Goal: Check status: Check status

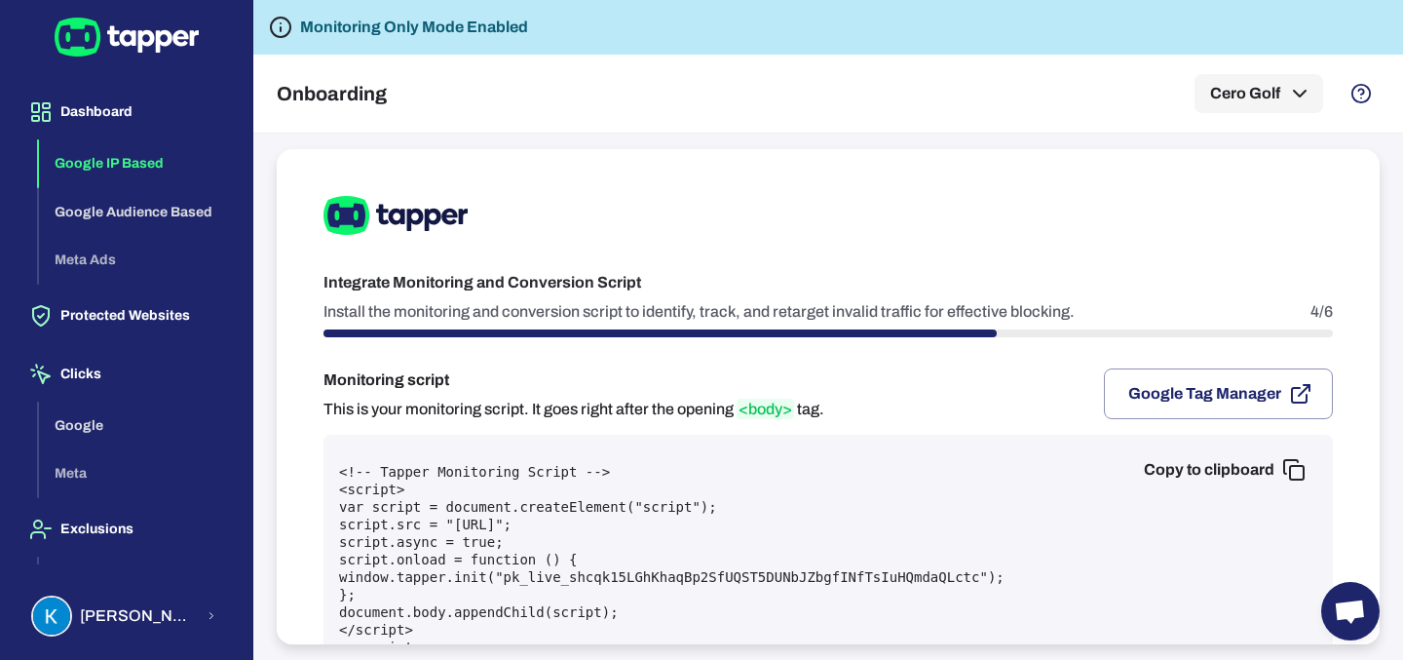
click at [114, 158] on button "Google IP Based" at bounding box center [138, 163] width 198 height 49
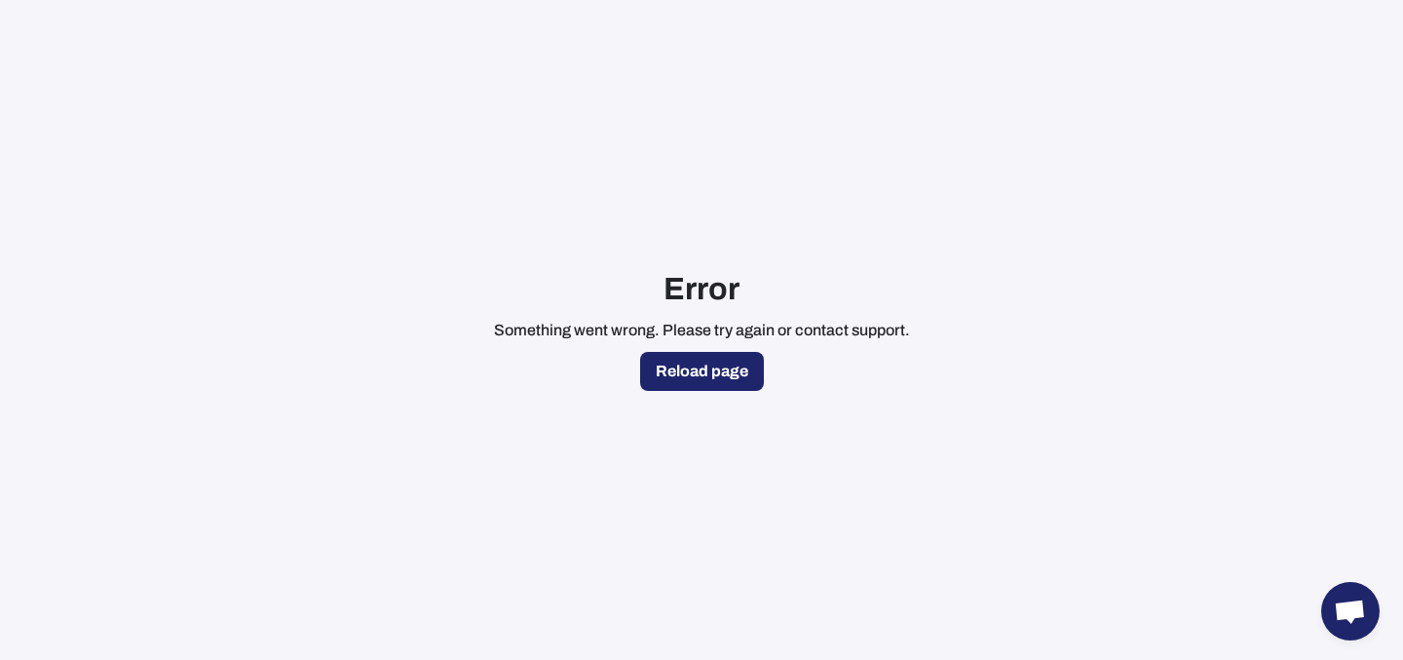
click at [682, 376] on button "Reload page" at bounding box center [702, 371] width 124 height 39
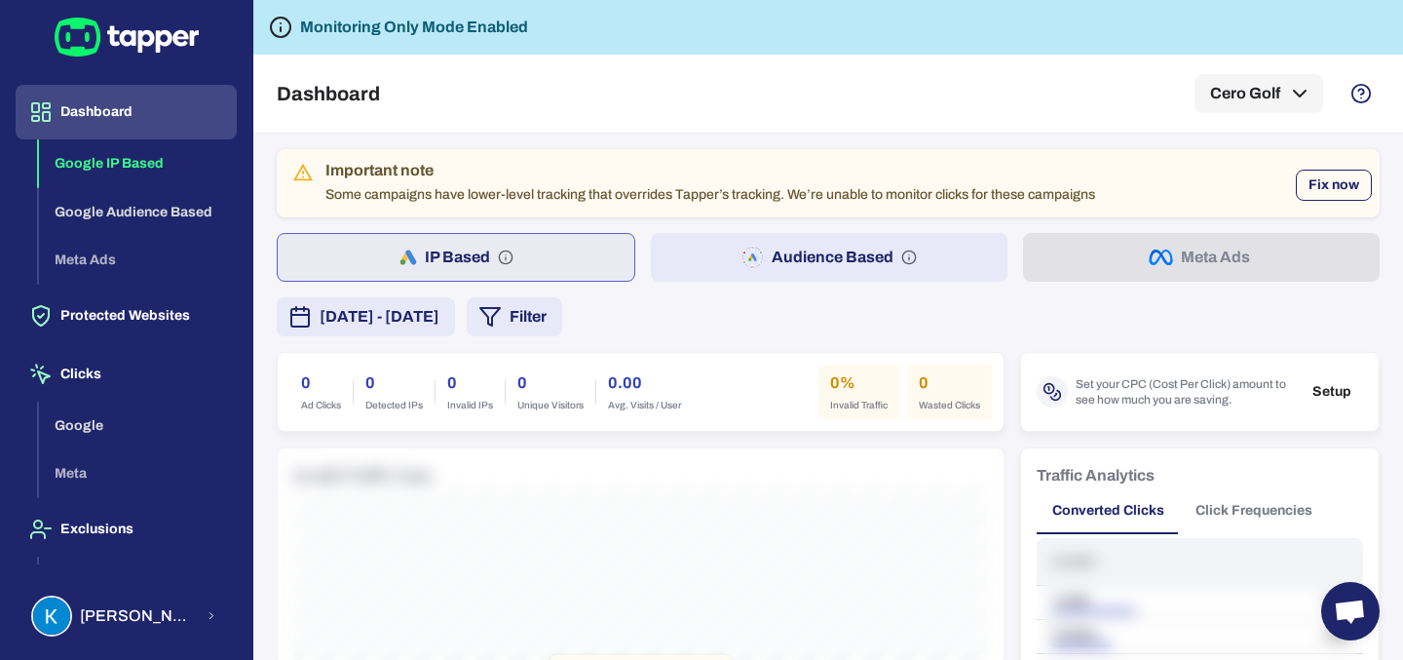
click at [1319, 176] on button "Fix now" at bounding box center [1334, 185] width 76 height 31
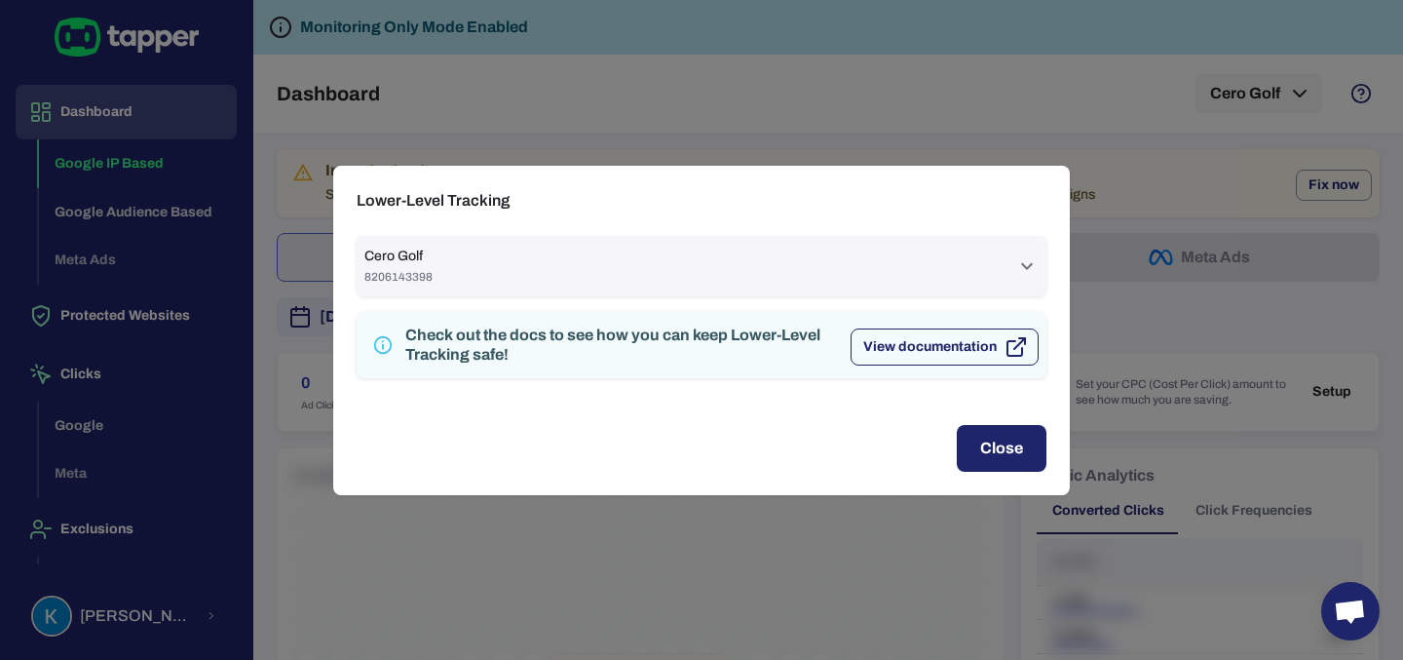
click at [939, 350] on button "View documentation" at bounding box center [944, 346] width 188 height 37
click at [993, 467] on button "Close" at bounding box center [1002, 448] width 90 height 47
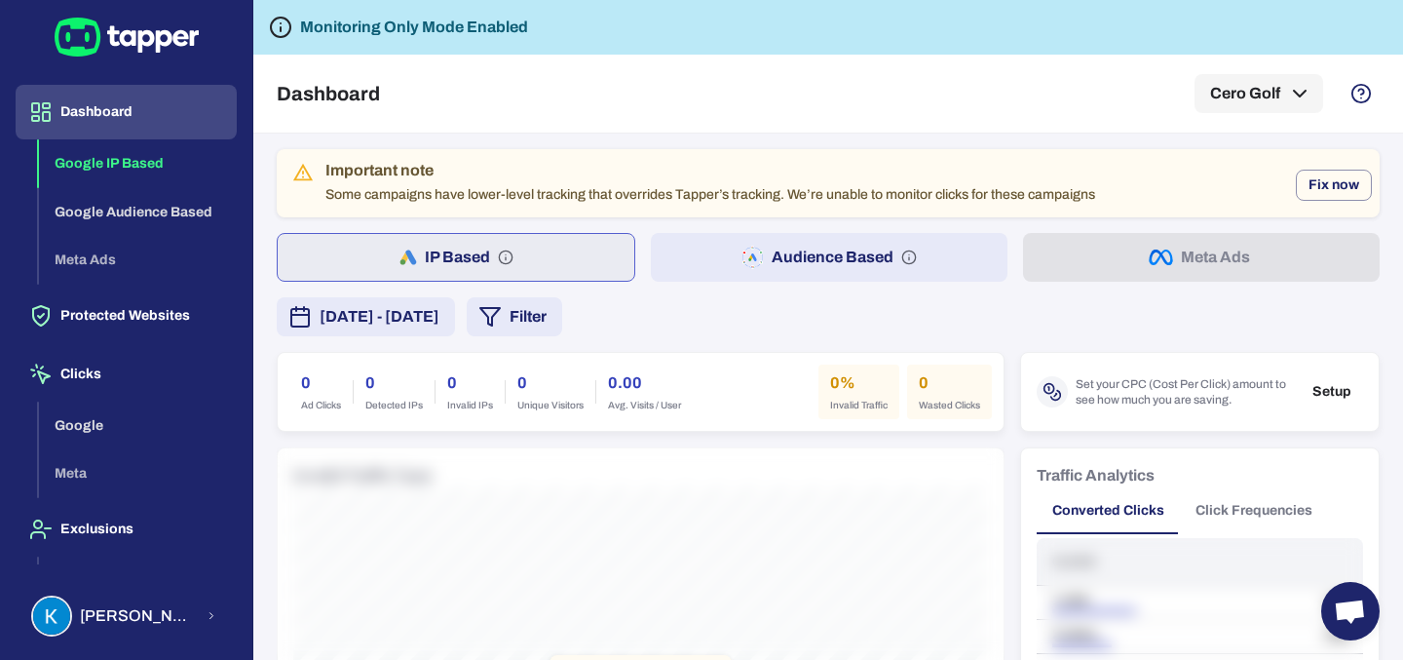
click at [424, 16] on h6 "Monitoring Only Mode Enabled" at bounding box center [414, 27] width 228 height 23
click at [1322, 185] on button "Fix now" at bounding box center [1334, 185] width 76 height 31
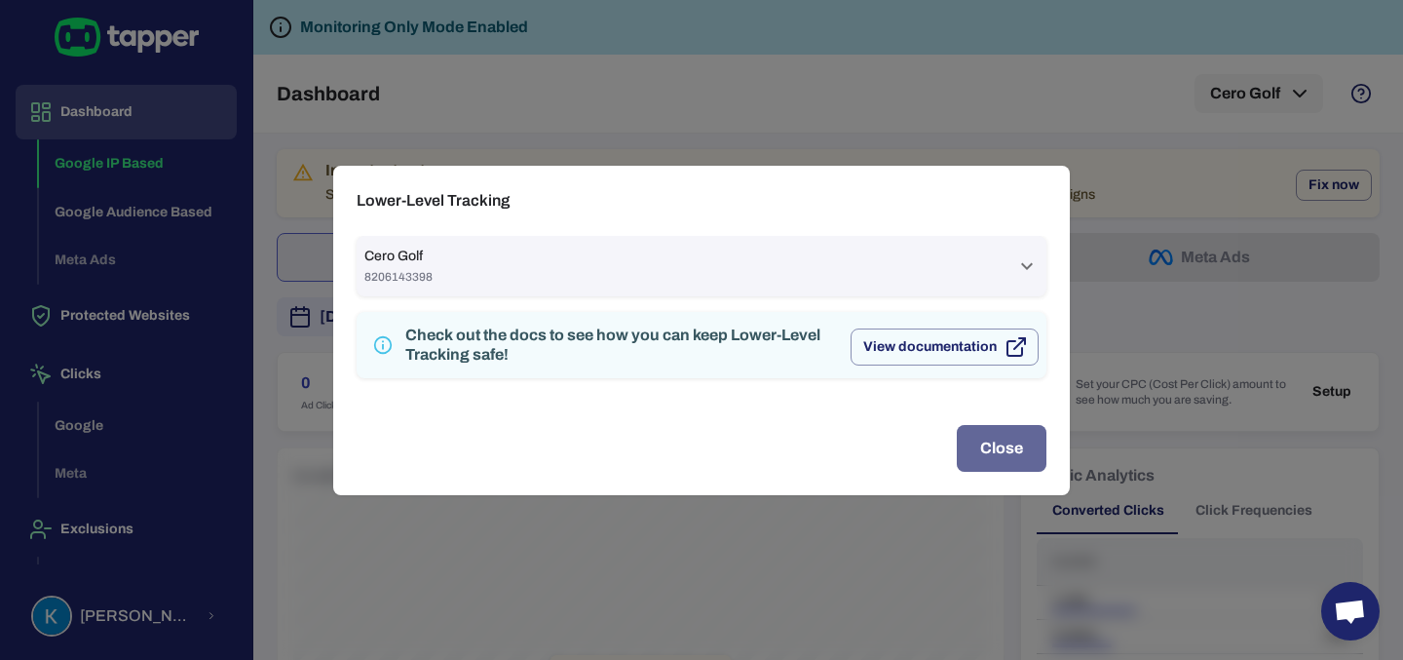
click at [1019, 451] on button "Close" at bounding box center [1002, 448] width 90 height 47
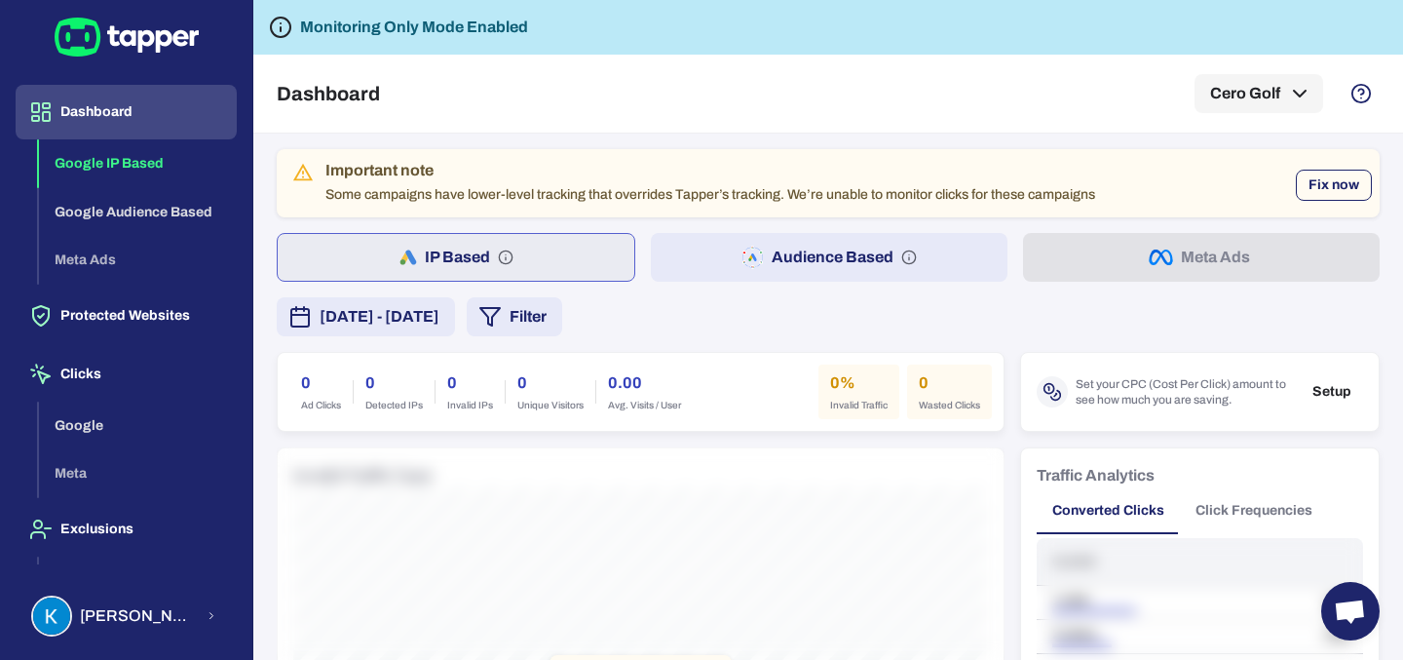
click at [1344, 190] on button "Fix now" at bounding box center [1334, 185] width 76 height 31
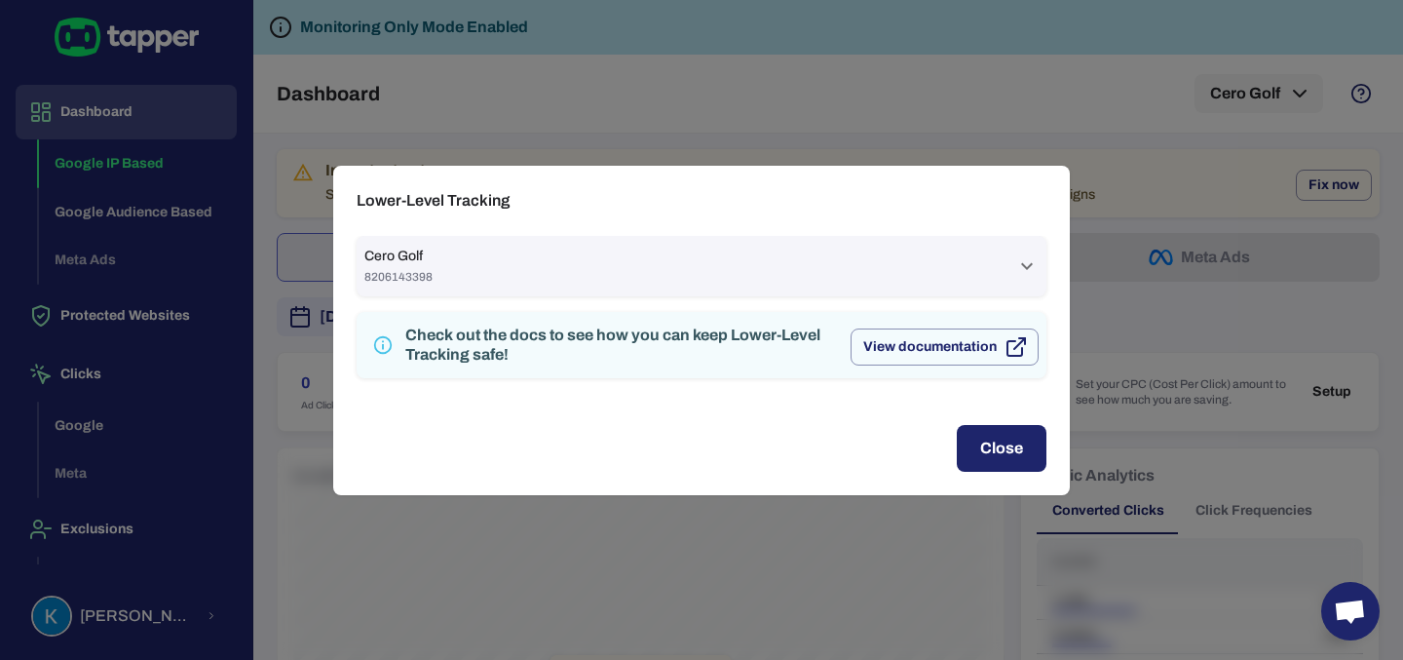
click at [1025, 444] on button "Close" at bounding box center [1002, 448] width 90 height 47
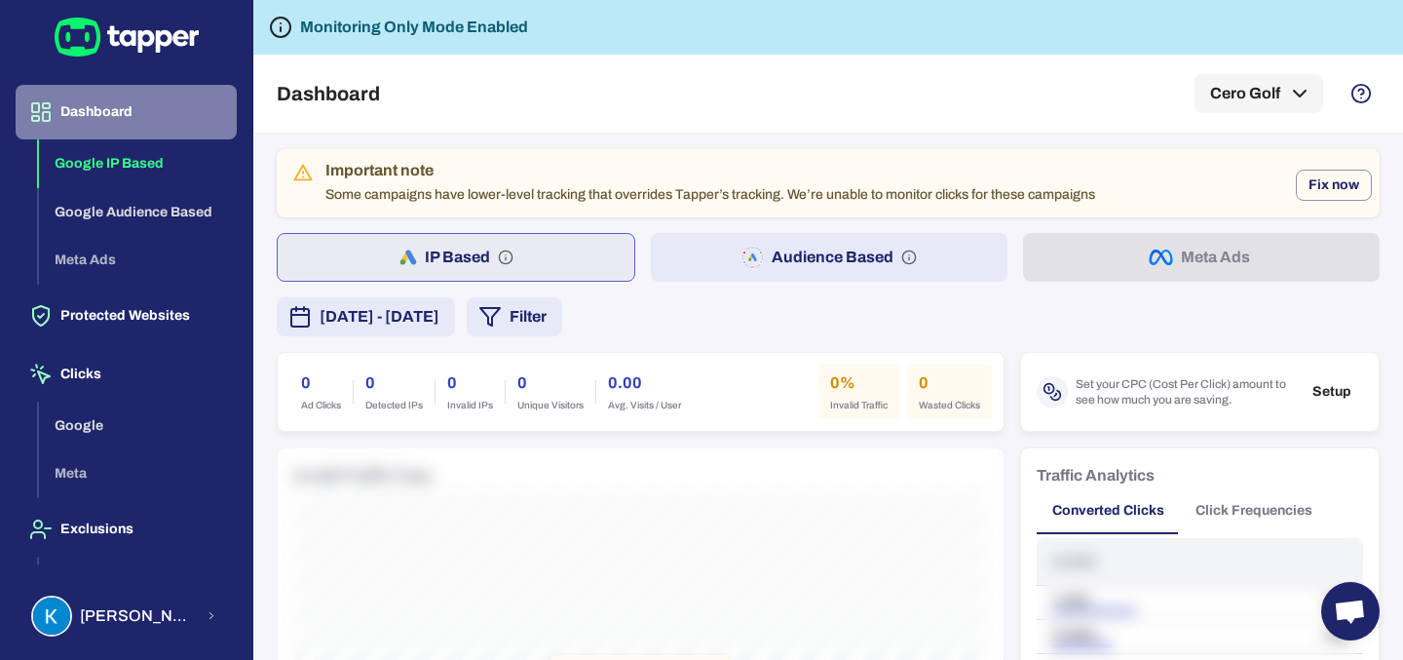
click at [139, 119] on button "Dashboard" at bounding box center [126, 112] width 221 height 55
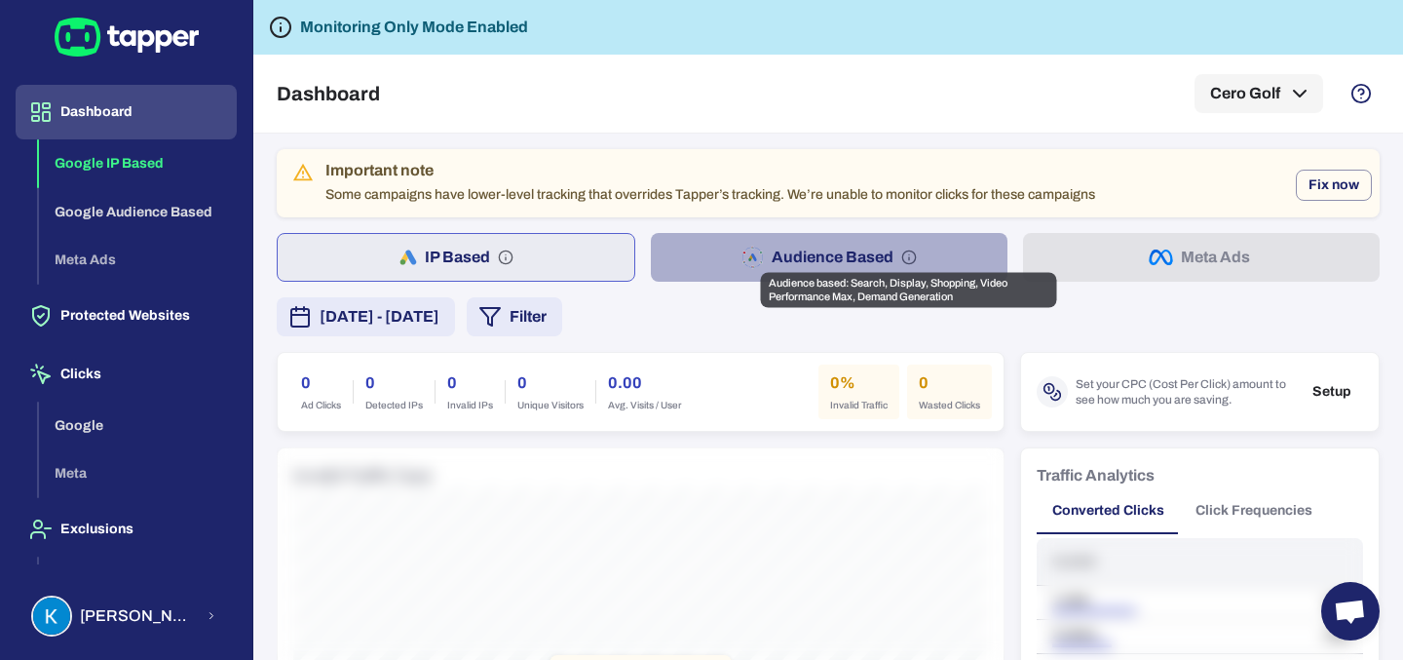
click at [914, 259] on circle "Audience based: Search, Display, Shopping, Video Performance Max, Demand Genera…" at bounding box center [908, 256] width 13 height 13
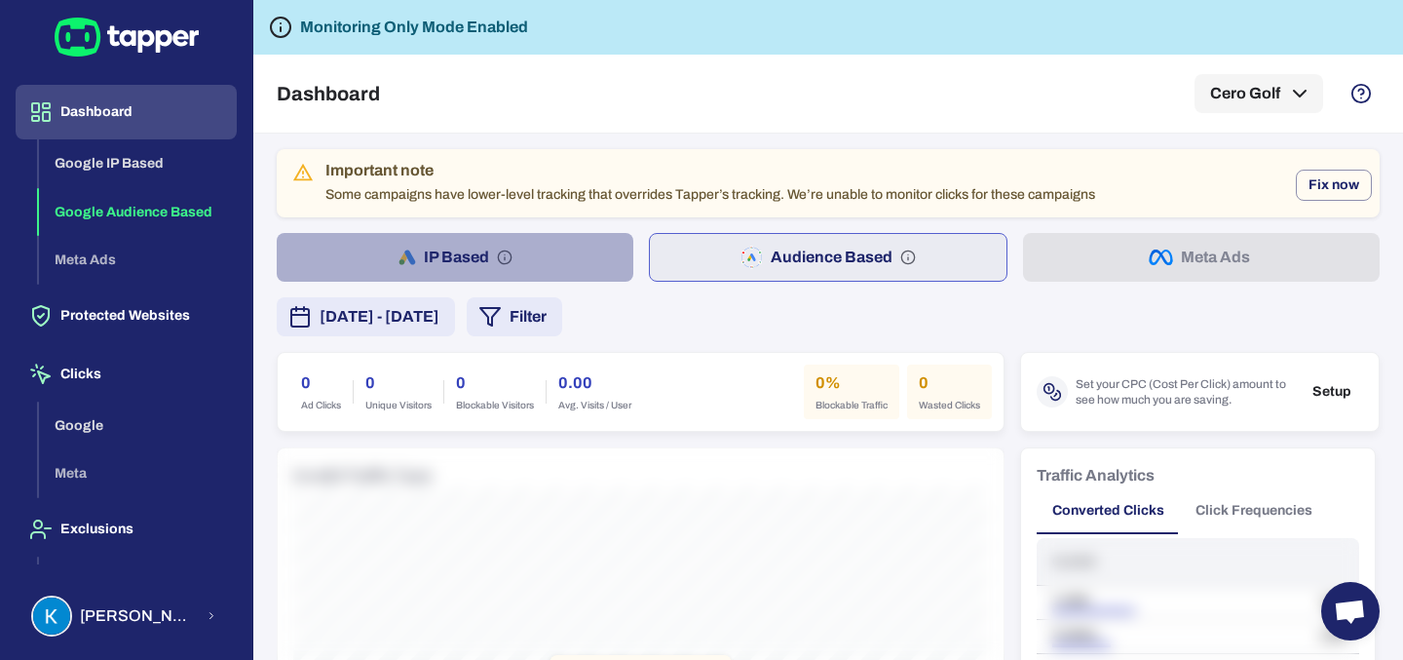
click at [469, 246] on button "IP Based" at bounding box center [455, 257] width 357 height 49
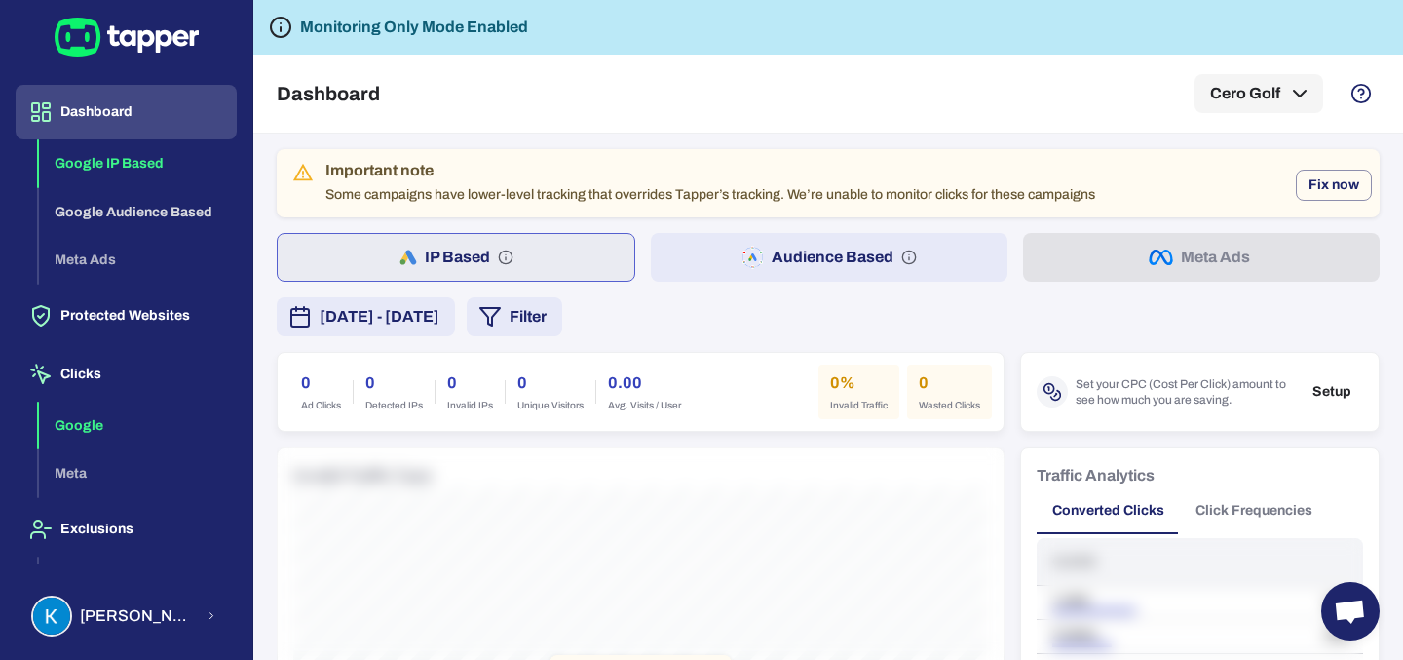
click at [89, 426] on button "Google" at bounding box center [138, 425] width 198 height 49
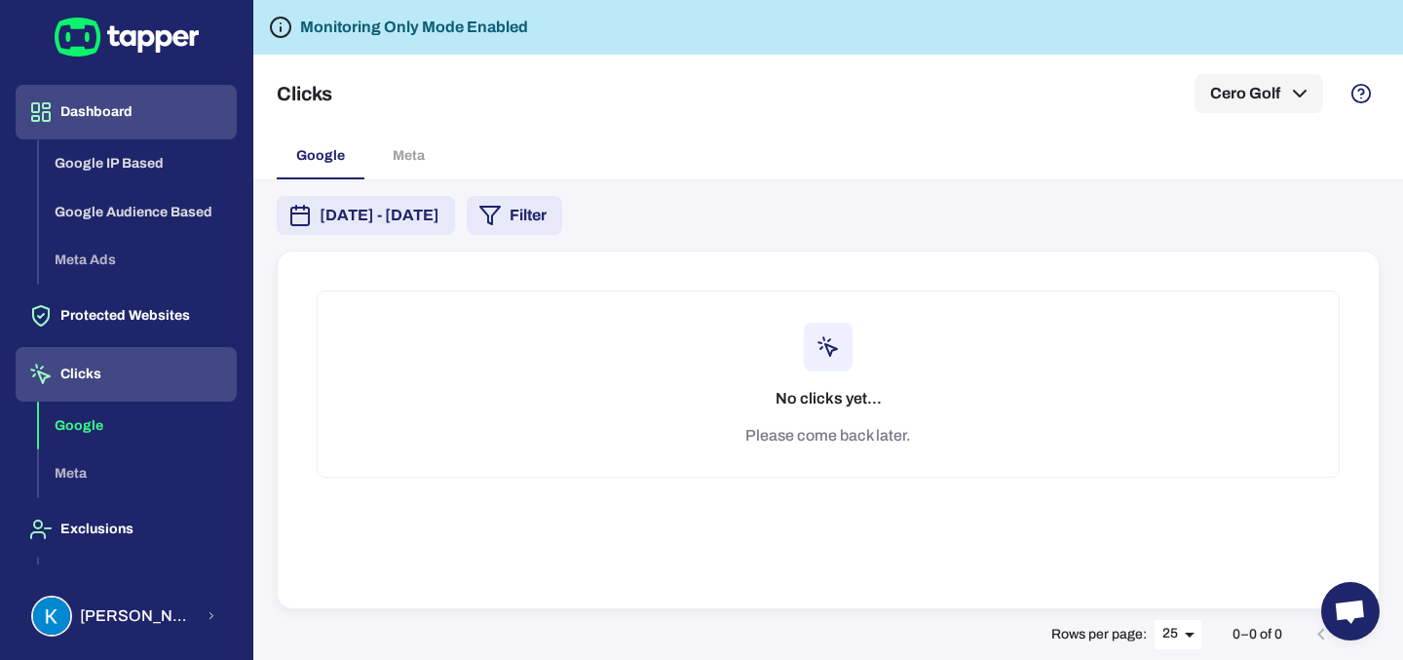
click at [93, 115] on button "Dashboard" at bounding box center [126, 112] width 221 height 55
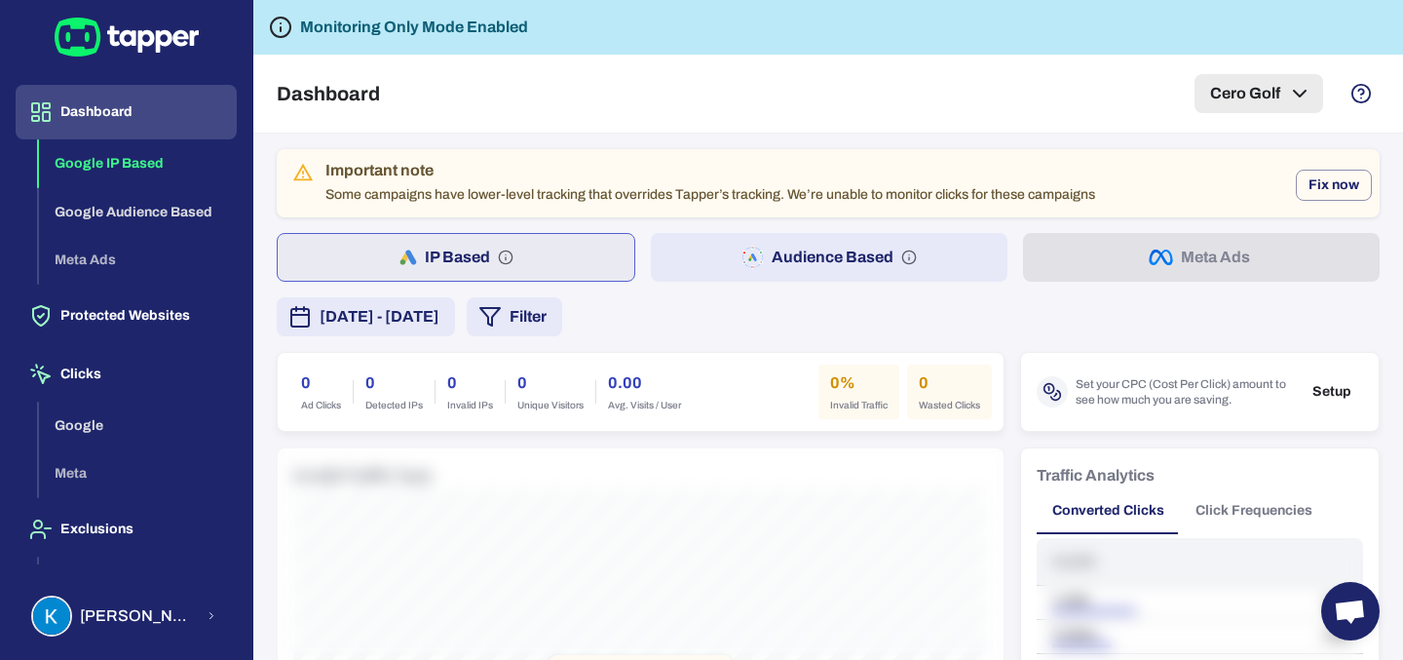
click at [1260, 88] on button "Cero Golf" at bounding box center [1258, 93] width 129 height 39
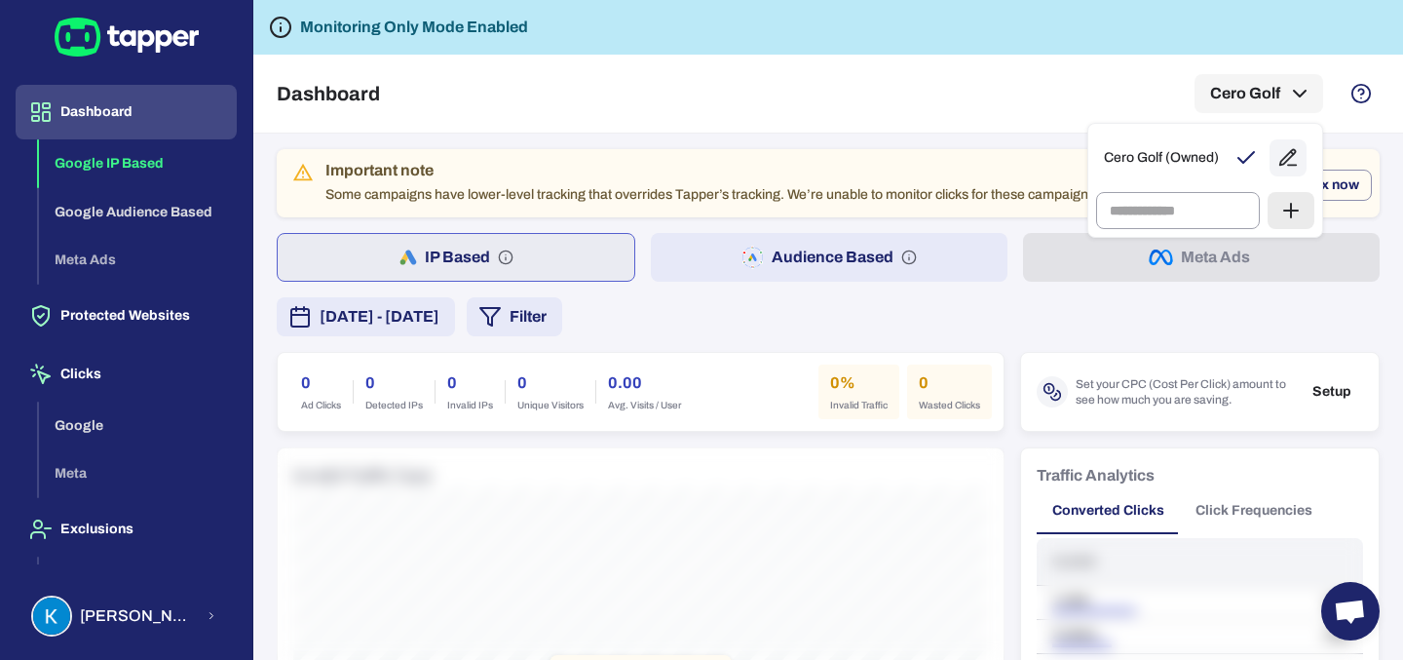
click at [1001, 137] on div at bounding box center [701, 330] width 1403 height 660
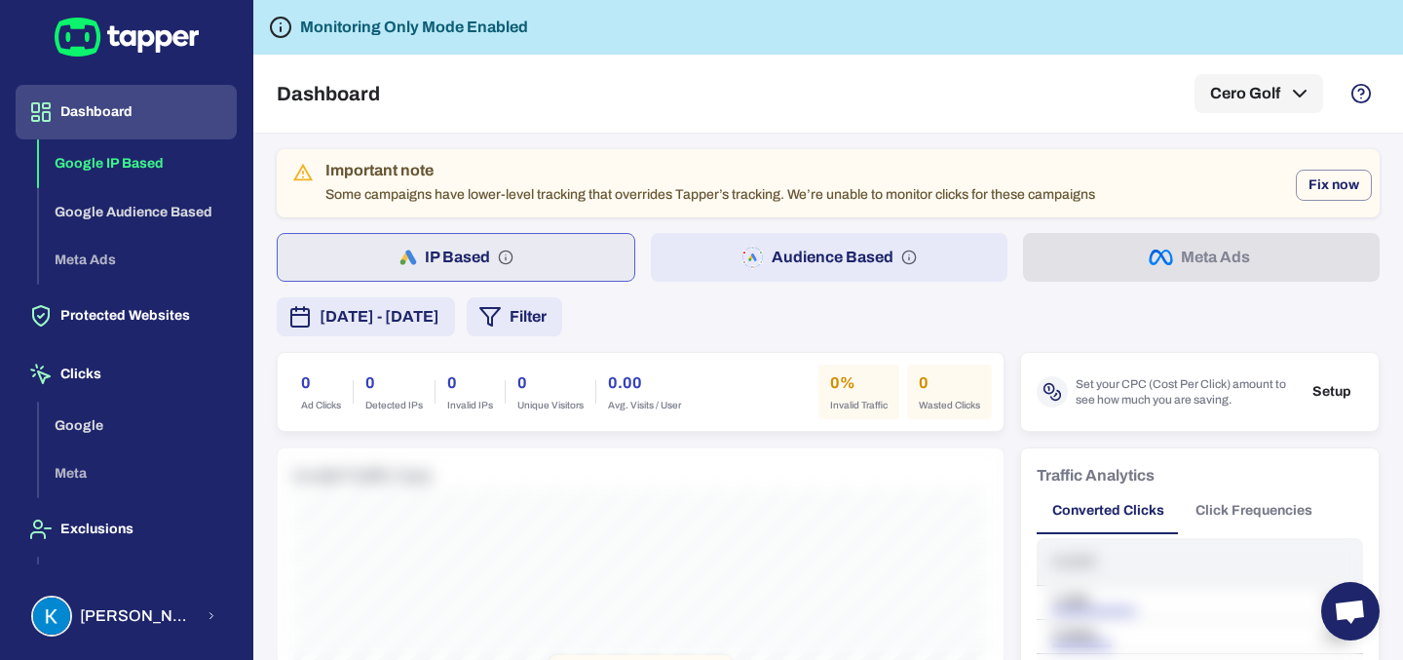
click at [94, 43] on icon at bounding box center [77, 37] width 42 height 32
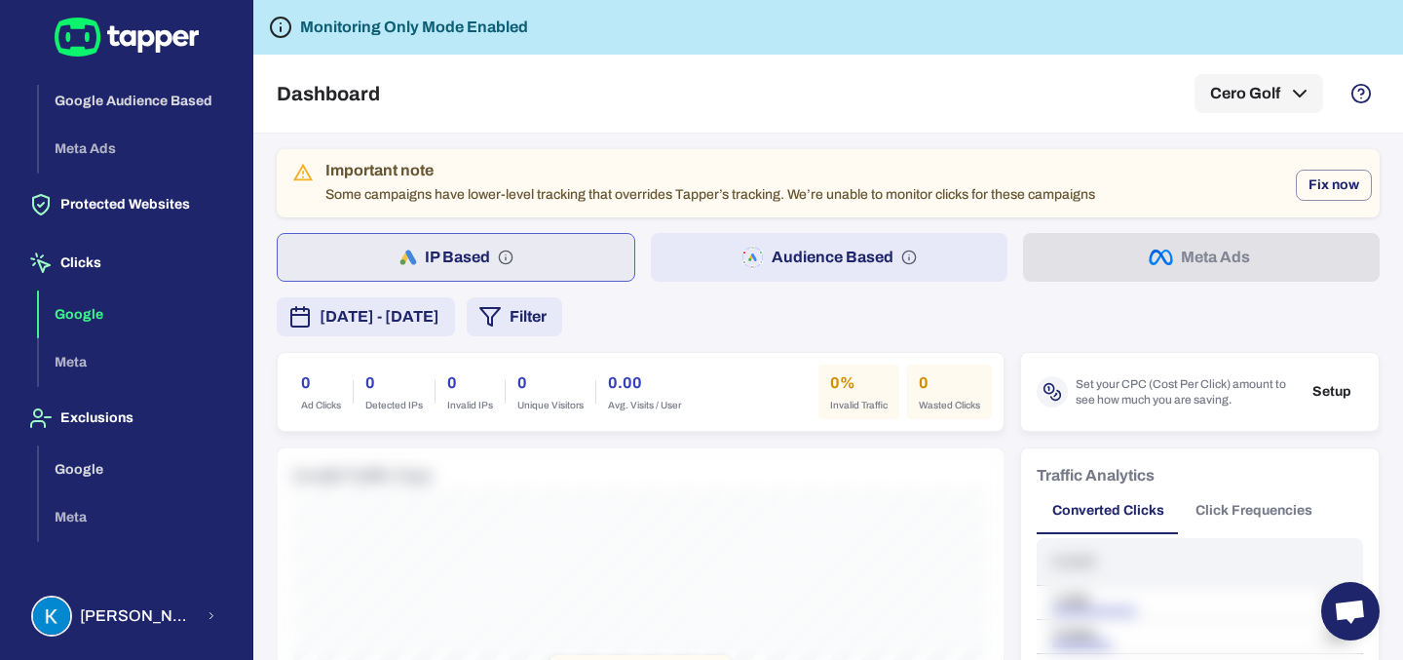
click at [136, 327] on button "Google" at bounding box center [138, 314] width 198 height 49
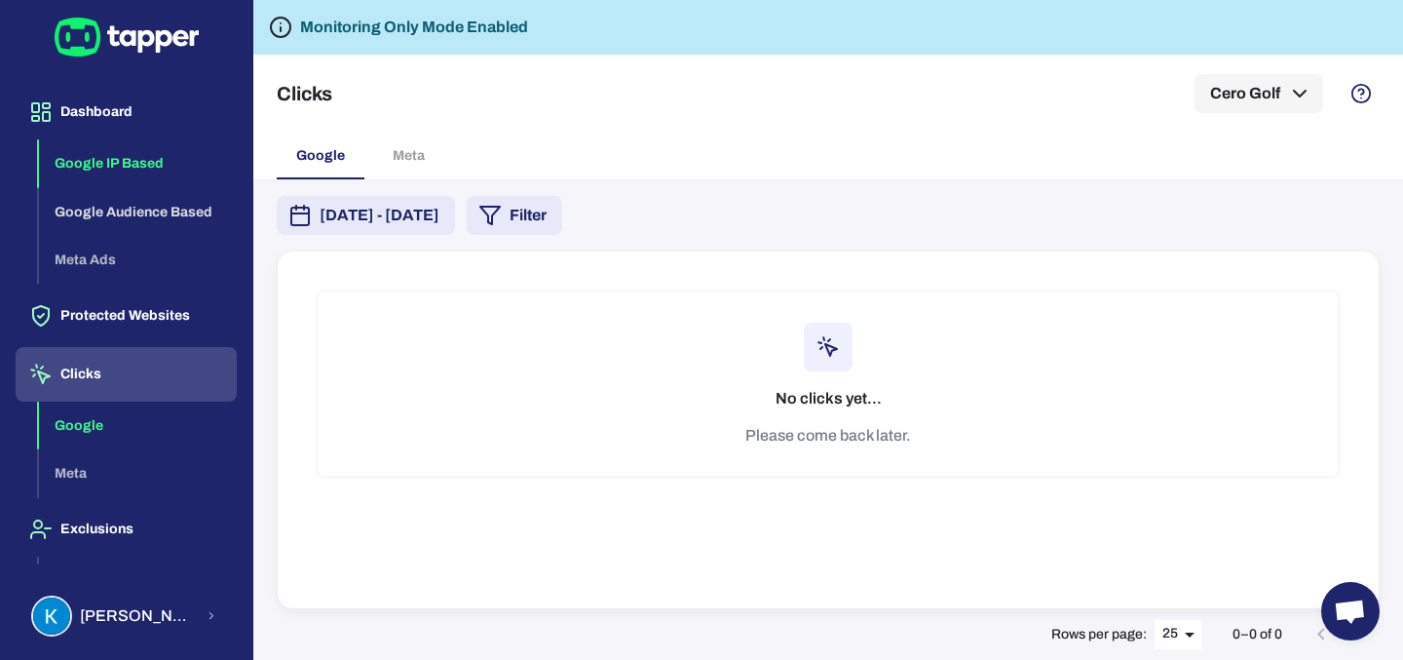
click at [111, 171] on button "Google IP Based" at bounding box center [138, 163] width 198 height 49
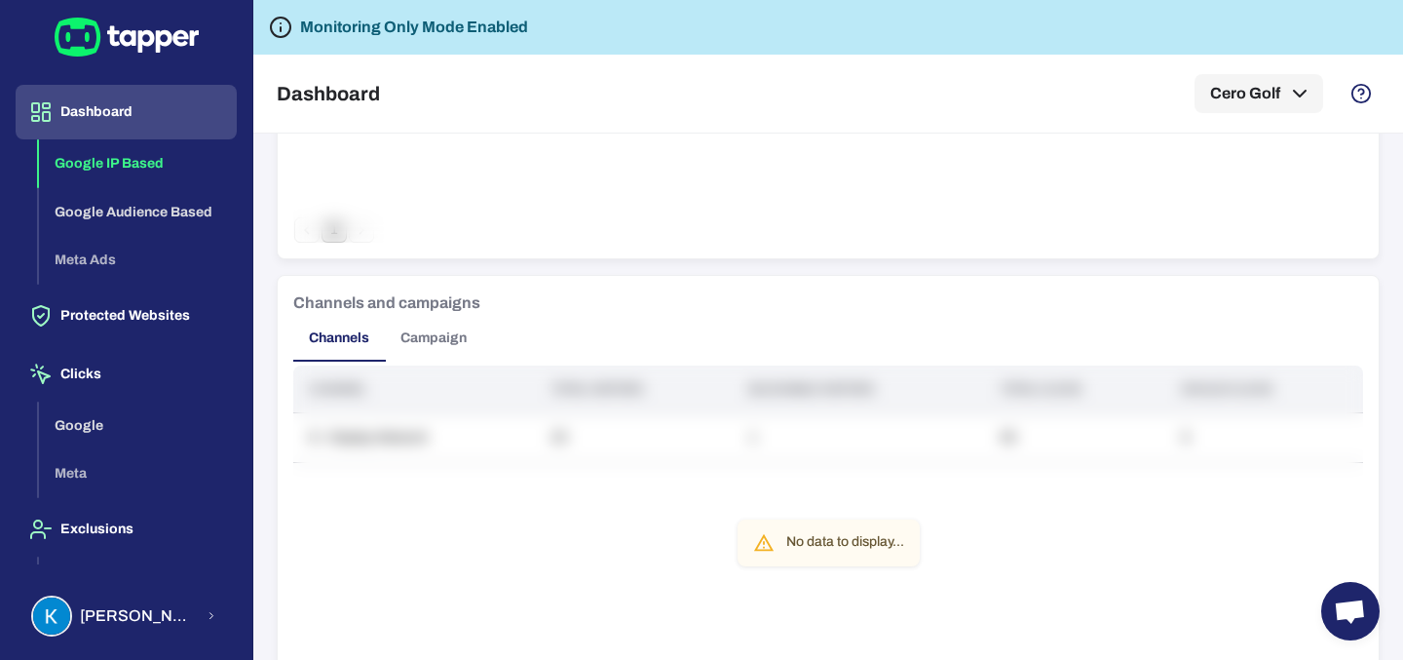
scroll to position [1700, 0]
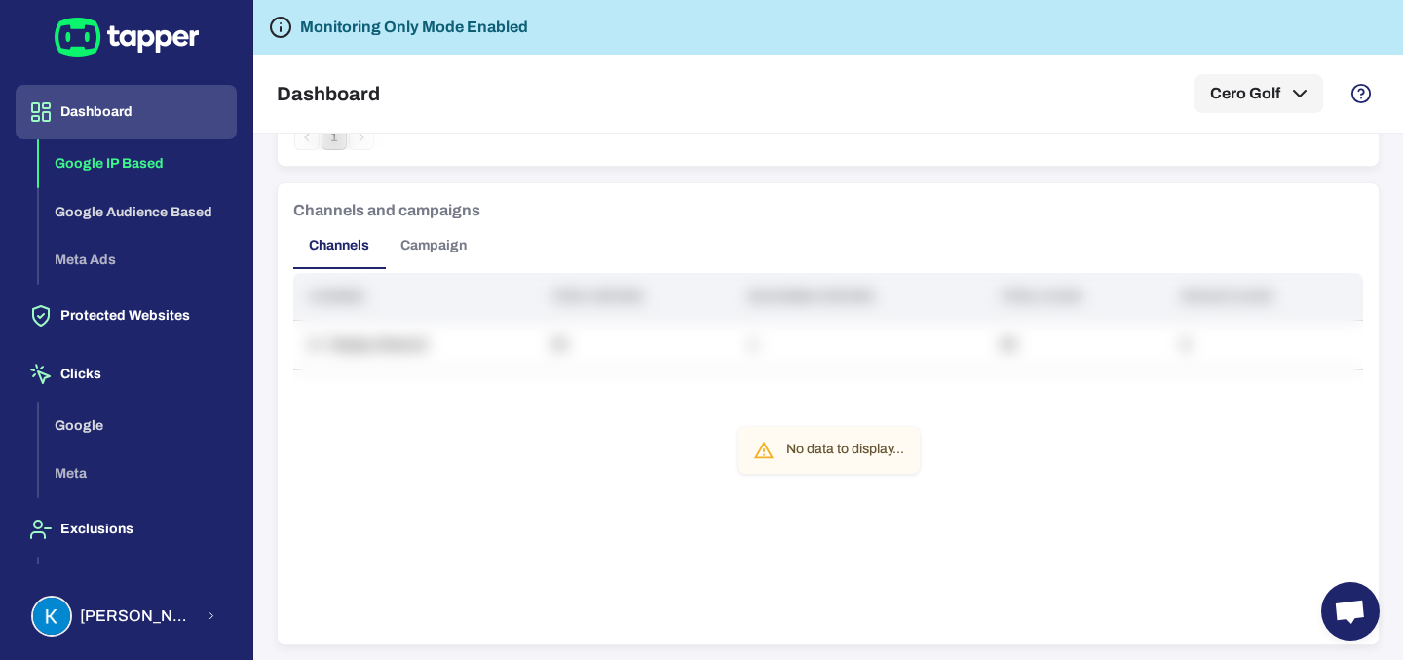
click at [520, 393] on div "No data to display..." at bounding box center [828, 451] width 1070 height 356
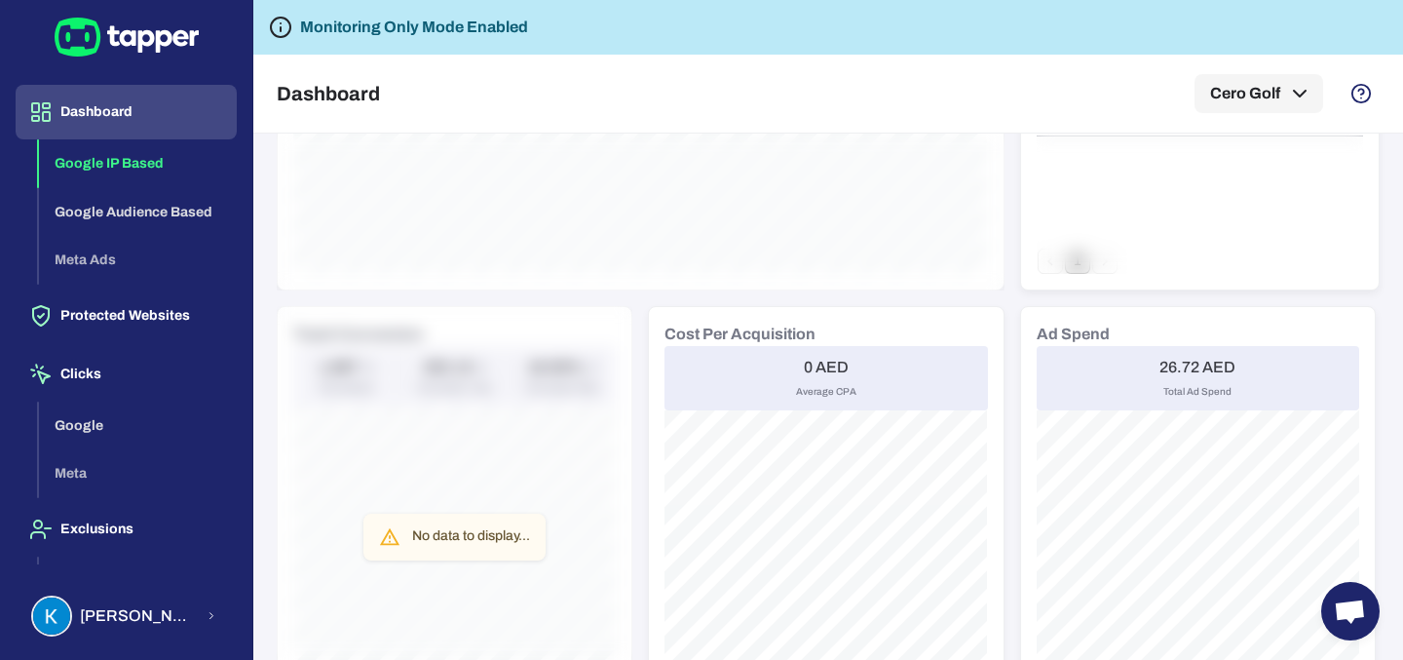
scroll to position [0, 0]
